Goal: Information Seeking & Learning: Learn about a topic

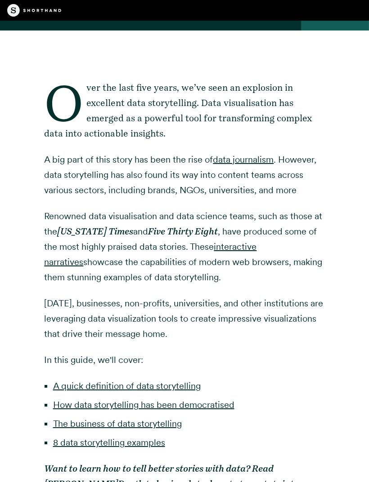
scroll to position [452, 0]
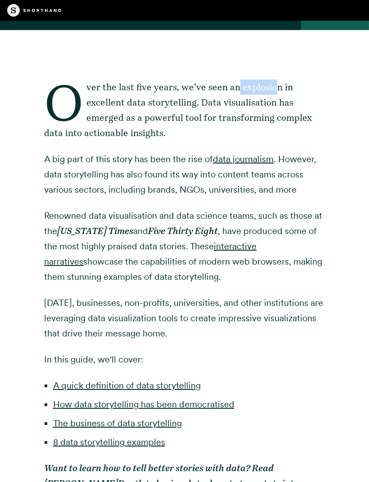
click at [306, 73] on div "Over the last five years, we’ve seen an explosion in excellent data storytellin…" at bounding box center [184, 282] width 280 height 505
click at [240, 108] on p "Over the last five years, we’ve seen an explosion in excellent data storytellin…" at bounding box center [184, 110] width 280 height 61
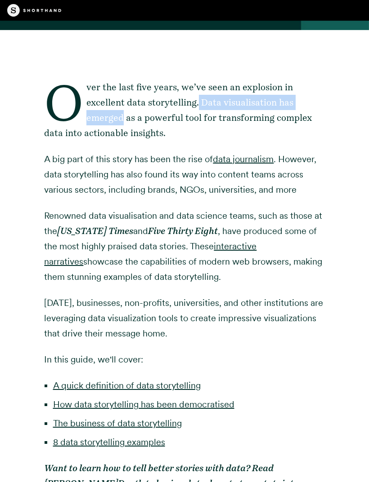
click at [256, 74] on div "Over the last five years, we’ve seen an explosion in excellent data storytellin…" at bounding box center [184, 282] width 280 height 505
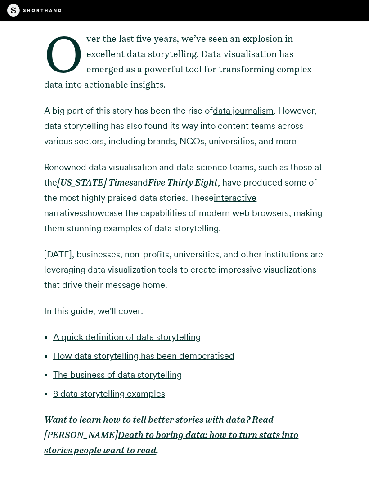
scroll to position [504, 0]
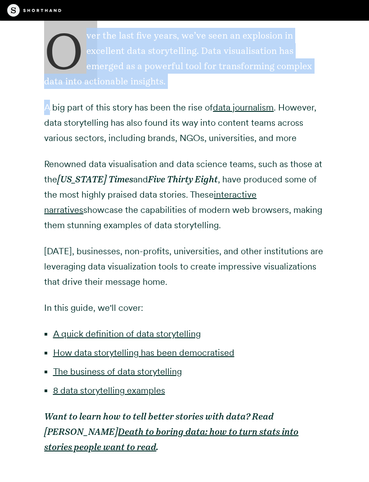
click at [56, 116] on p "A big part of this story has been the rise of data journalism . However, data s…" at bounding box center [184, 123] width 280 height 46
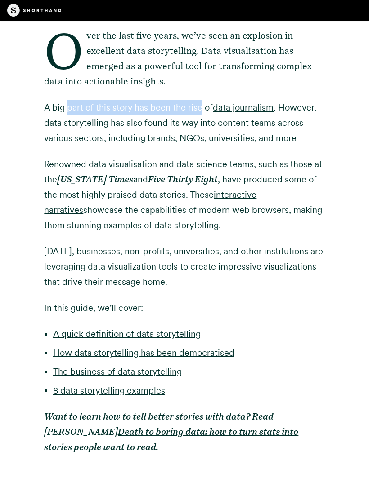
click at [344, 104] on div "Over the last five years, we’ve seen an explosion in excellent data storytellin…" at bounding box center [184, 231] width 369 height 505
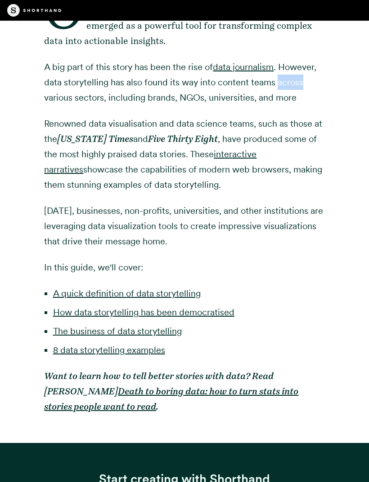
scroll to position [545, 0]
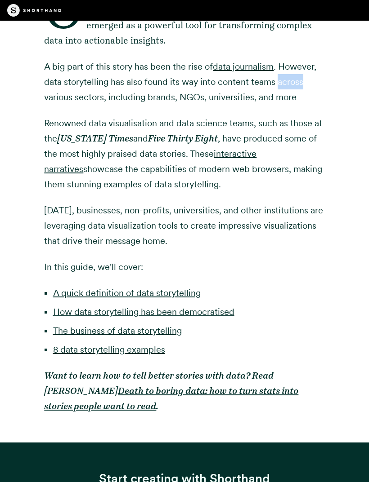
click at [268, 108] on div "Over the last five years, we’ve seen an explosion in excellent data storytellin…" at bounding box center [184, 189] width 280 height 505
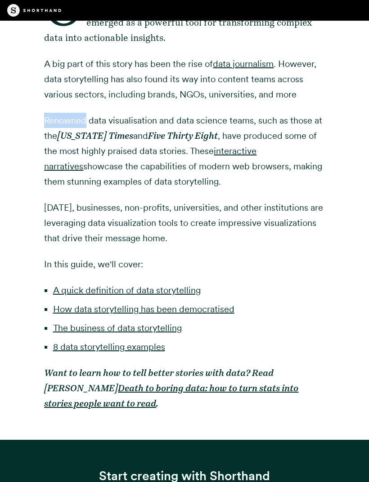
scroll to position [548, 0]
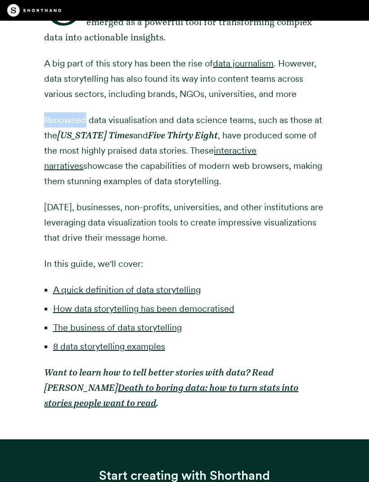
click at [230, 120] on p "Renowned data visualisation and data science teams, such as those at the [US_ST…" at bounding box center [184, 150] width 280 height 76
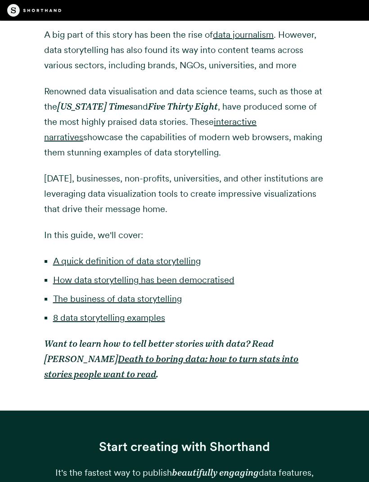
scroll to position [577, 0]
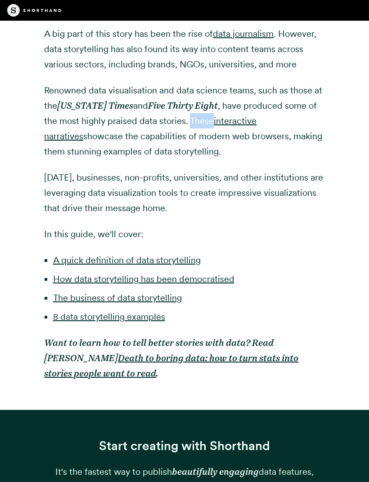
click at [194, 152] on p "Renowned data visualisation and data science teams, such as those at the [US_ST…" at bounding box center [184, 121] width 280 height 76
click at [179, 134] on p "Renowned data visualisation and data science teams, such as those at the [US_ST…" at bounding box center [184, 121] width 280 height 76
click at [67, 160] on p "Renowned data visualisation and data science teams, such as those at the [US_ST…" at bounding box center [184, 121] width 280 height 76
click at [237, 168] on div "Over the last five years, we’ve seen an explosion in excellent data storytellin…" at bounding box center [184, 157] width 280 height 505
click at [170, 107] on em "Five Thirty Eight" at bounding box center [183, 106] width 70 height 11
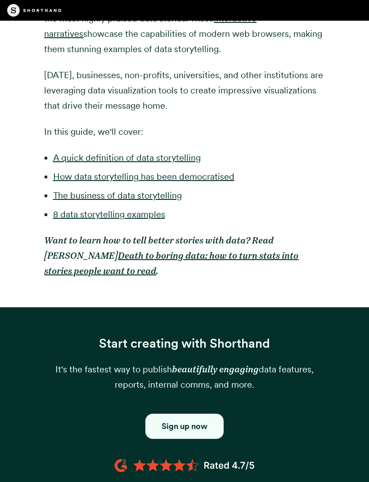
scroll to position [680, 0]
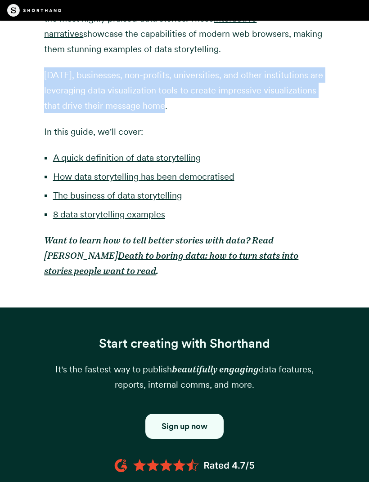
click at [270, 121] on div "Over the last five years, we’ve seen an explosion in excellent data storytellin…" at bounding box center [184, 55] width 280 height 505
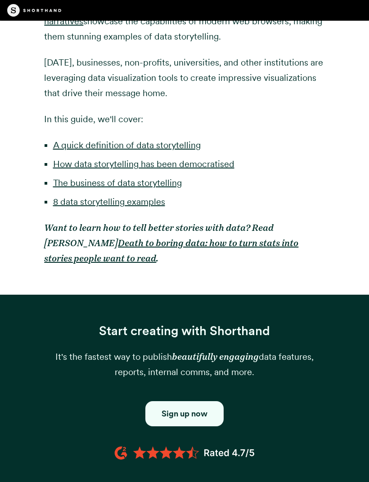
scroll to position [693, 0]
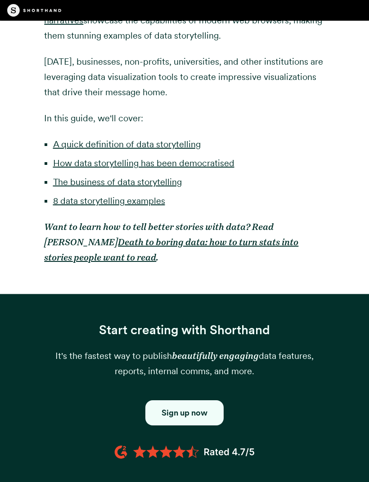
click at [258, 257] on p "Want to learn how to tell better stories with data? Read [PERSON_NAME] Death to…" at bounding box center [184, 243] width 280 height 46
click at [254, 239] on strong "Death to boring data: how to turn stats into stories people want to read" at bounding box center [171, 250] width 254 height 26
